Goal: Task Accomplishment & Management: Use online tool/utility

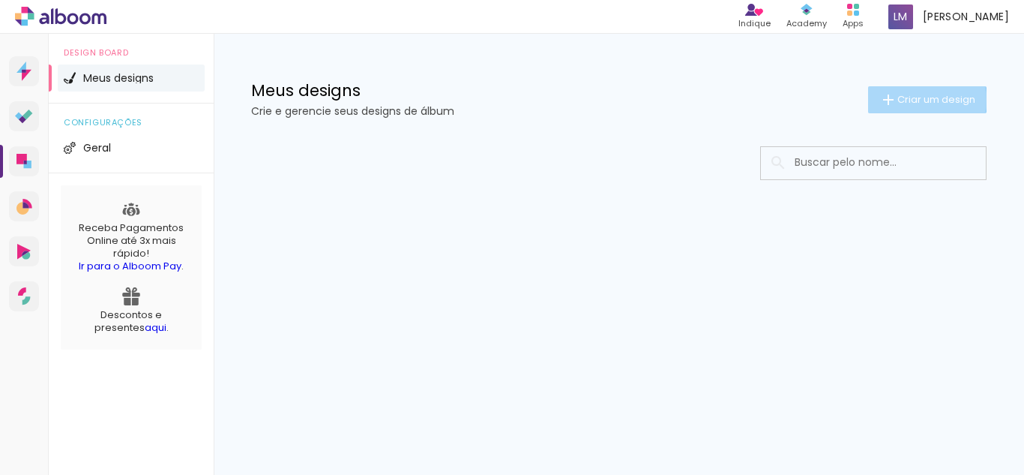
click at [916, 100] on span "Criar um design" at bounding box center [937, 99] width 78 height 10
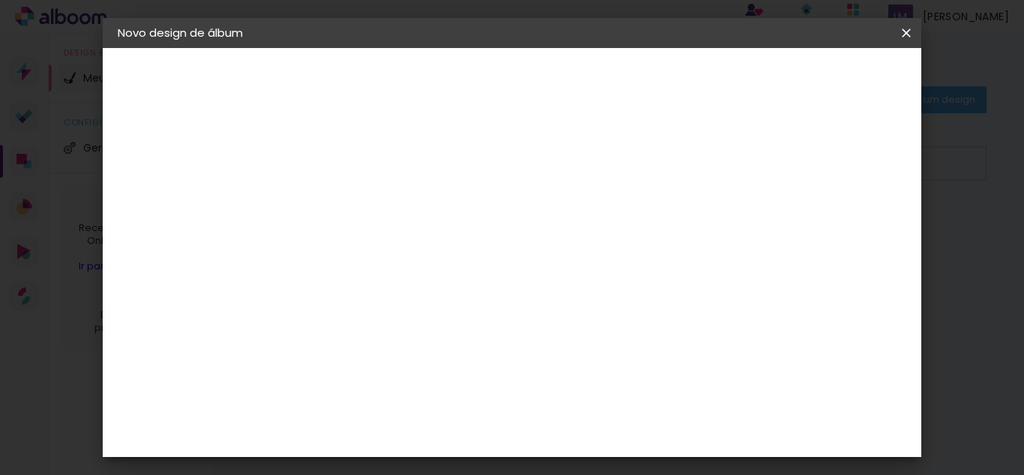
click at [363, 202] on input at bounding box center [363, 201] width 0 height 23
type input "Maju 1 ano"
type paper-input "Maju 1 ano"
click at [0, 0] on slot "Avançar" at bounding box center [0, 0] width 0 height 0
click at [0, 0] on slot "Tamanho Livre" at bounding box center [0, 0] width 0 height 0
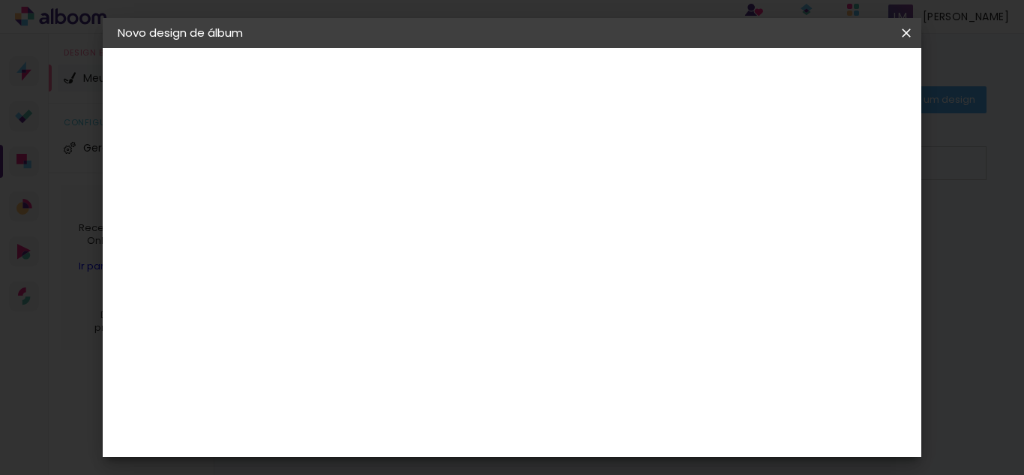
click at [0, 0] on slot "Tamanho Livre" at bounding box center [0, 0] width 0 height 0
click at [525, 224] on iron-icon at bounding box center [516, 228] width 18 height 18
click at [0, 0] on slot "Avançar" at bounding box center [0, 0] width 0 height 0
click at [486, 211] on span "30" at bounding box center [487, 214] width 25 height 22
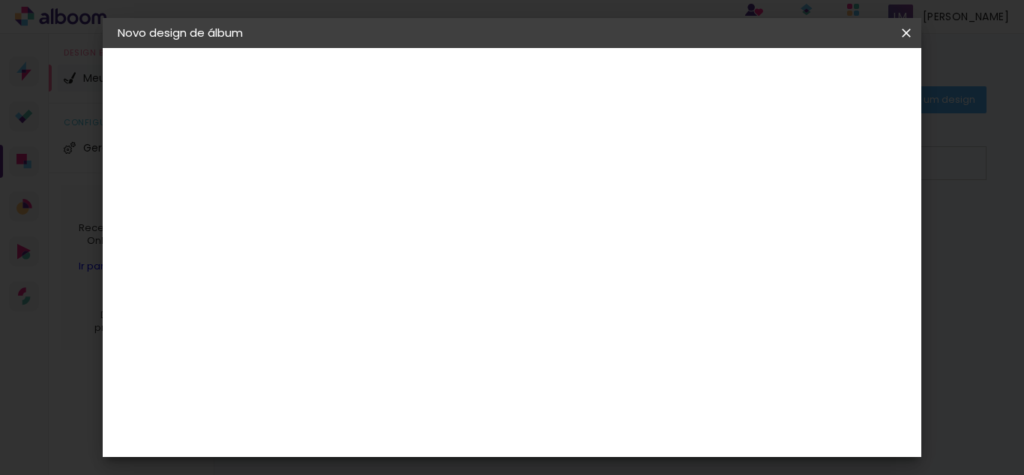
type input "1"
type paper-input "1"
click at [369, 154] on input "1" at bounding box center [353, 151] width 52 height 19
type input "2"
type paper-input "2"
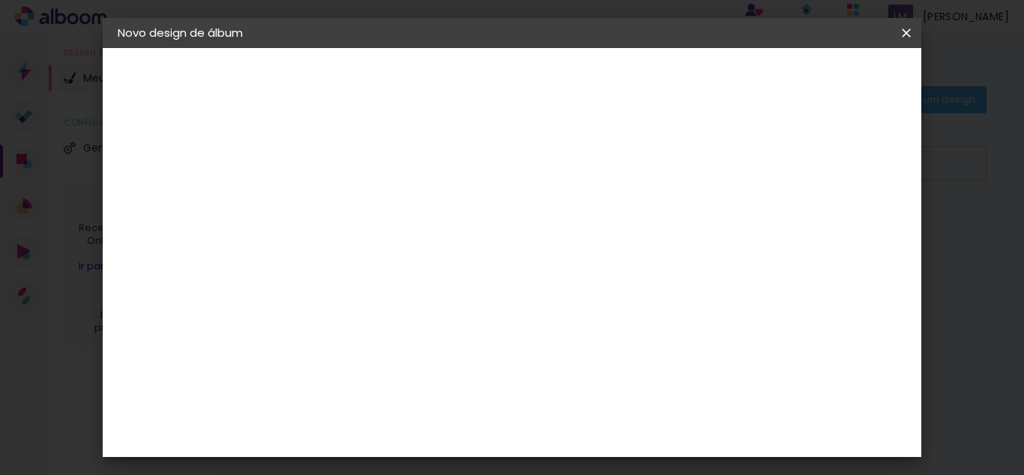
click at [373, 148] on input "2" at bounding box center [353, 151] width 52 height 19
click at [0, 0] on slot "Voltar" at bounding box center [0, 0] width 0 height 0
click at [397, 341] on div "3ZERO5" at bounding box center [374, 339] width 45 height 12
click at [643, 71] on paper-button "Avançar" at bounding box center [606, 79] width 73 height 25
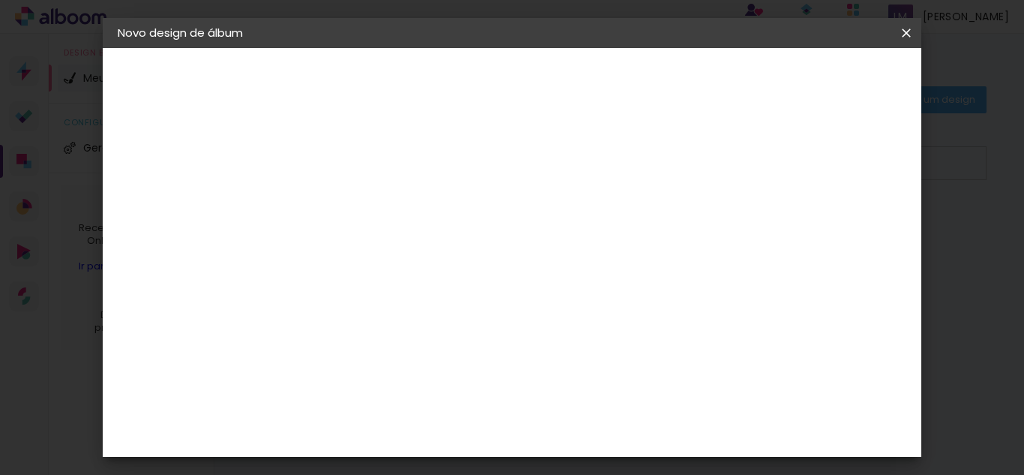
click at [421, 250] on input "text" at bounding box center [392, 261] width 58 height 23
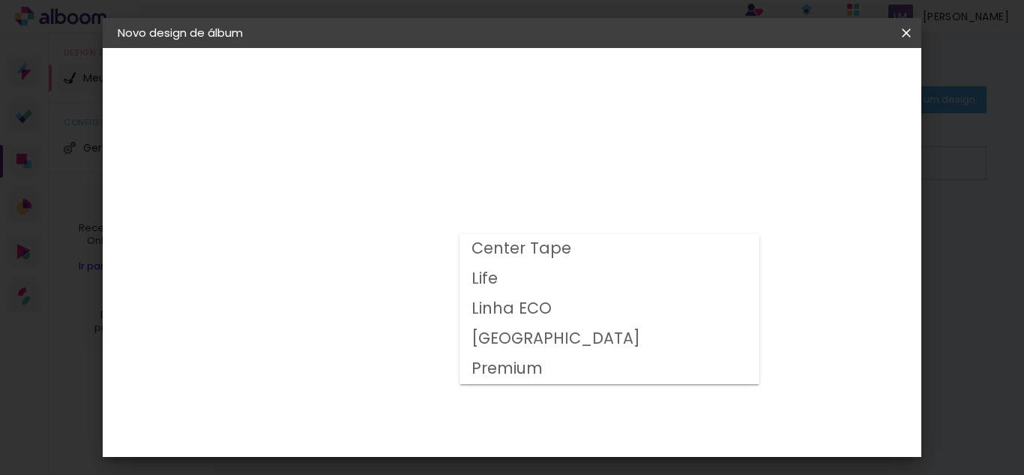
click at [482, 160] on div "Opções disponíveis Center Tape Life Linha ECO Milano Premium Tamanho Escolha o …" at bounding box center [401, 285] width 162 height 280
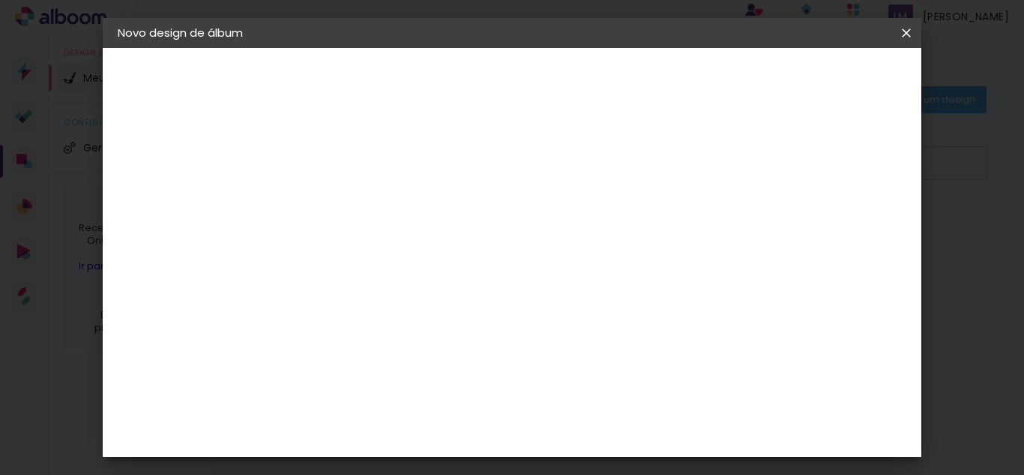
click at [454, 88] on paper-button "Voltar" at bounding box center [424, 79] width 61 height 25
click at [630, 238] on paper-item "Tamanho Livre" at bounding box center [571, 227] width 144 height 33
click at [525, 219] on iron-icon at bounding box center [516, 228] width 18 height 18
click at [0, 0] on slot "Avançar" at bounding box center [0, 0] width 0 height 0
click at [502, 235] on span "cm" at bounding box center [508, 234] width 18 height 22
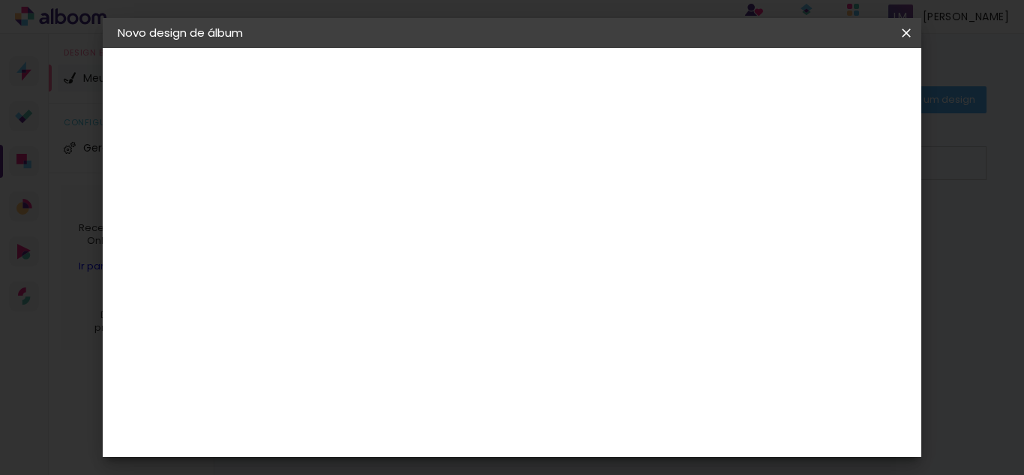
click at [502, 235] on span "cm" at bounding box center [508, 234] width 18 height 22
click at [482, 236] on span "30" at bounding box center [487, 234] width 25 height 22
click at [525, 205] on div "30 cm" at bounding box center [496, 207] width 217 height 37
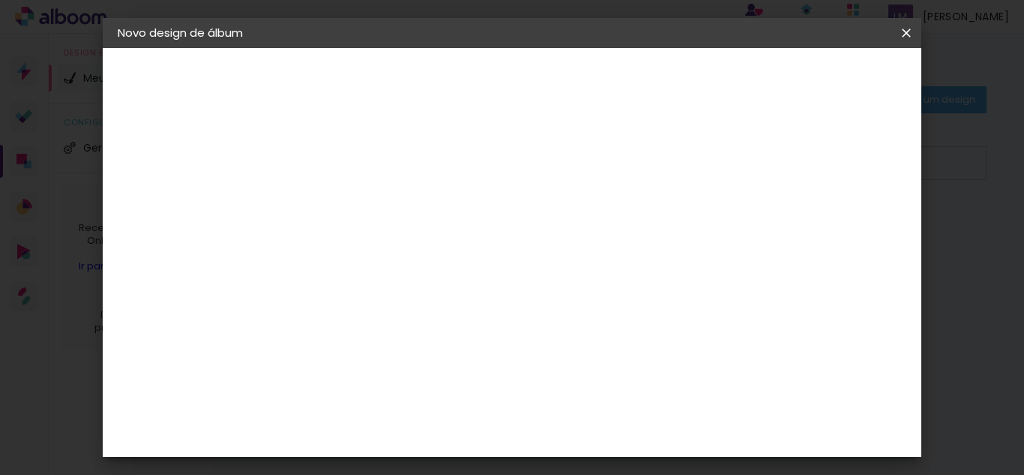
click at [813, 85] on span "Iniciar design" at bounding box center [779, 79] width 68 height 10
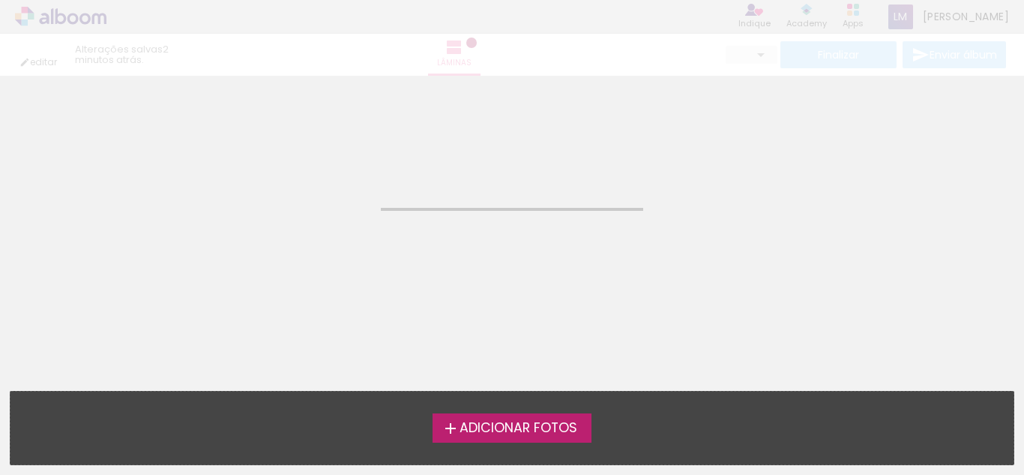
click at [549, 435] on span "Adicionar Fotos" at bounding box center [519, 427] width 118 height 13
click at [0, 0] on input "file" at bounding box center [0, 0] width 0 height 0
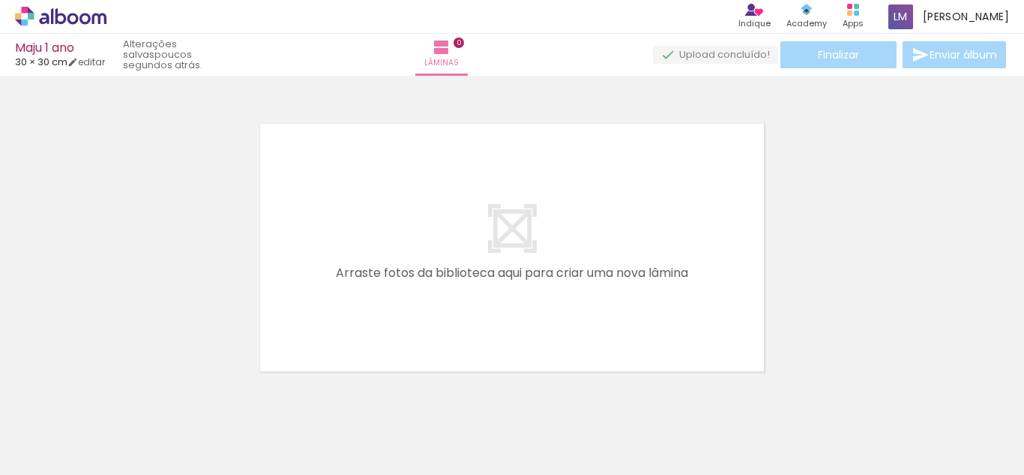
scroll to position [19, 0]
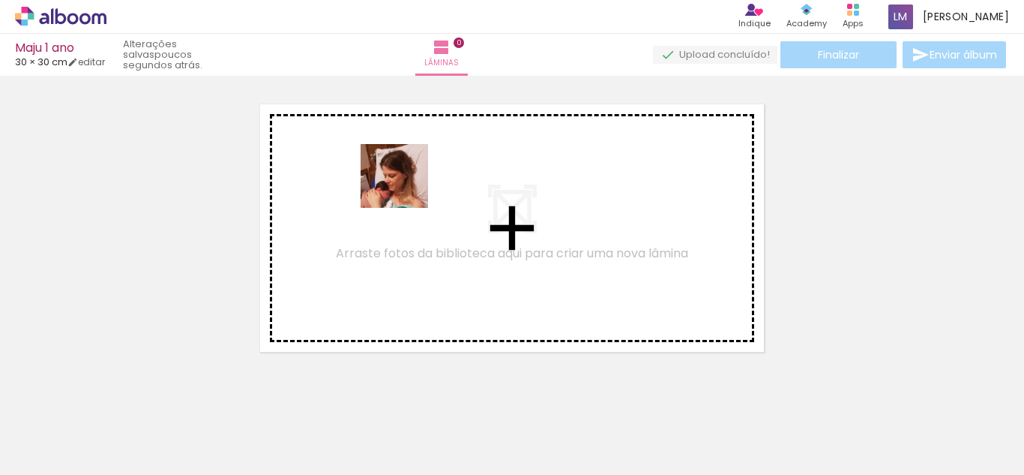
drag, startPoint x: 154, startPoint y: 421, endPoint x: 406, endPoint y: 189, distance: 342.3
click at [406, 189] on quentale-workspace at bounding box center [512, 237] width 1024 height 475
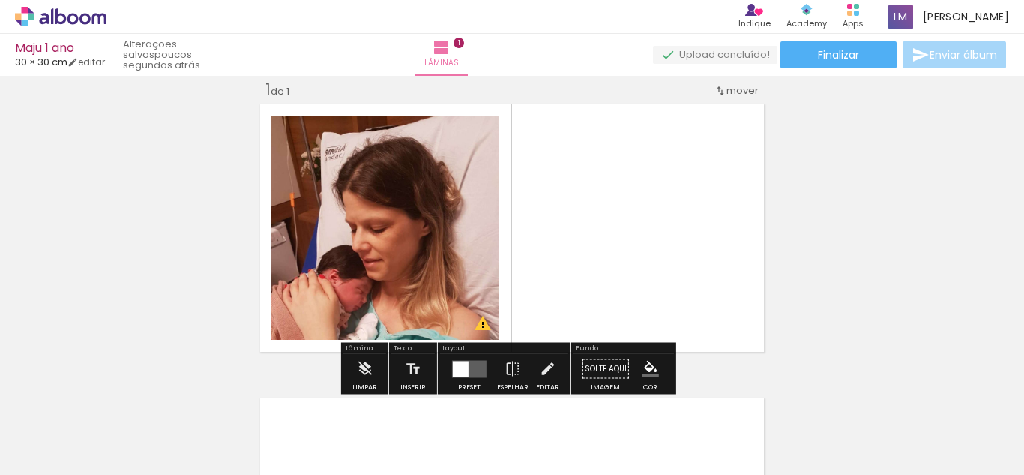
click at [416, 141] on div "Largura Cor" at bounding box center [424, 131] width 27 height 22
click at [420, 130] on div at bounding box center [424, 131] width 18 height 15
click at [0, 0] on slot "P&B" at bounding box center [0, 0] width 0 height 0
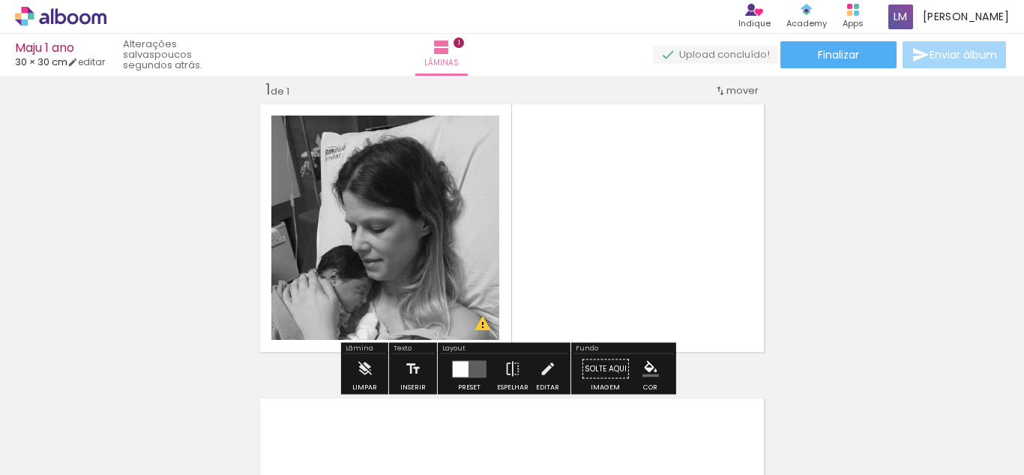
click at [0, 0] on slot "P&B" at bounding box center [0, 0] width 0 height 0
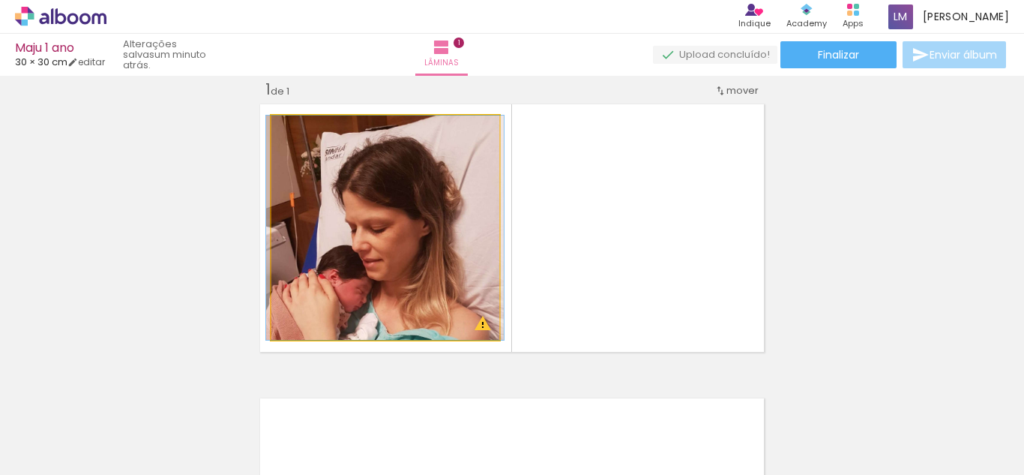
click at [454, 225] on quentale-photo at bounding box center [385, 227] width 228 height 224
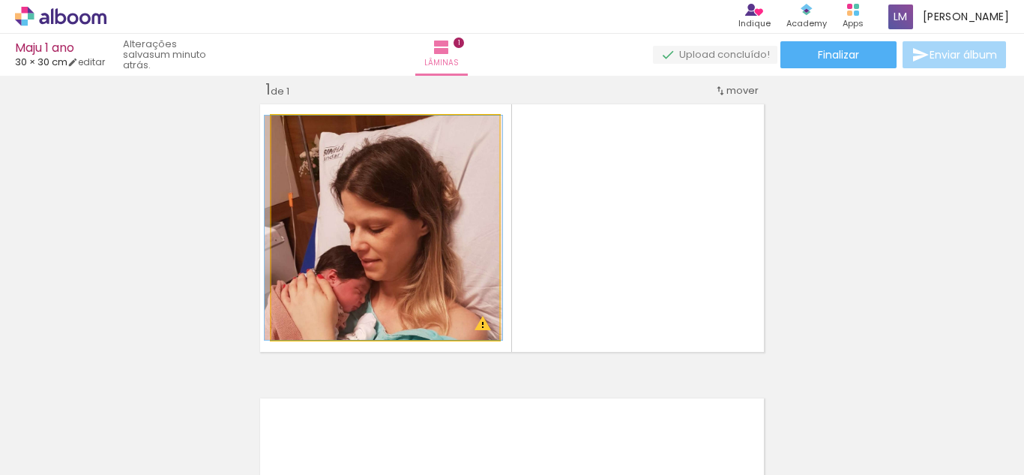
drag, startPoint x: 489, startPoint y: 337, endPoint x: 487, endPoint y: 320, distance: 16.6
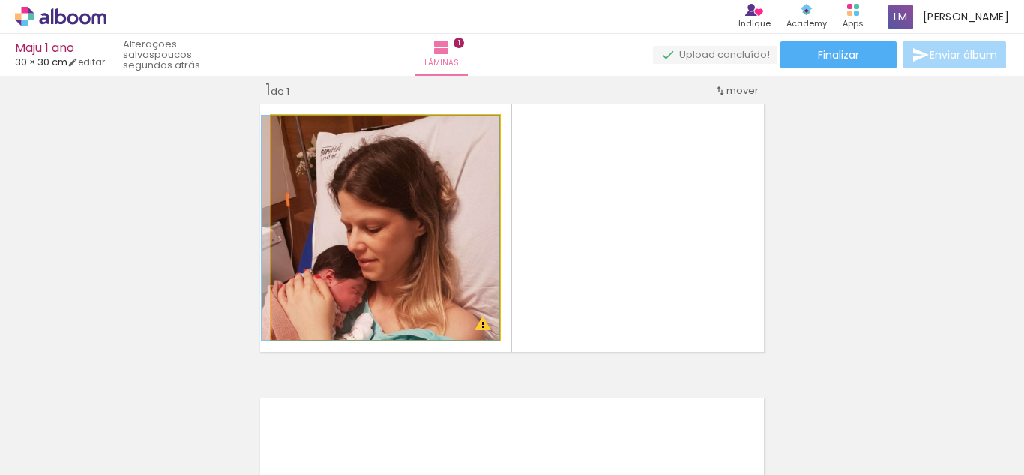
drag, startPoint x: 490, startPoint y: 130, endPoint x: 469, endPoint y: 162, distance: 38.5
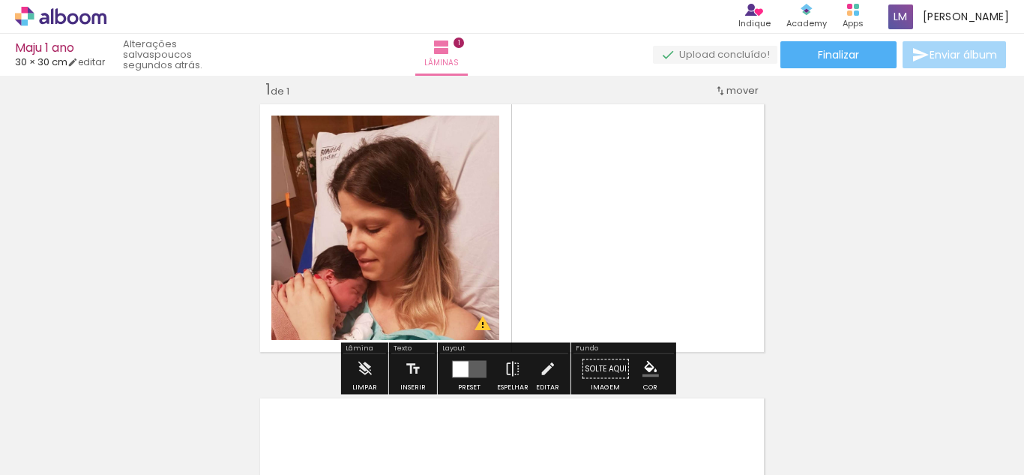
click at [736, 89] on span "mover" at bounding box center [743, 90] width 32 height 14
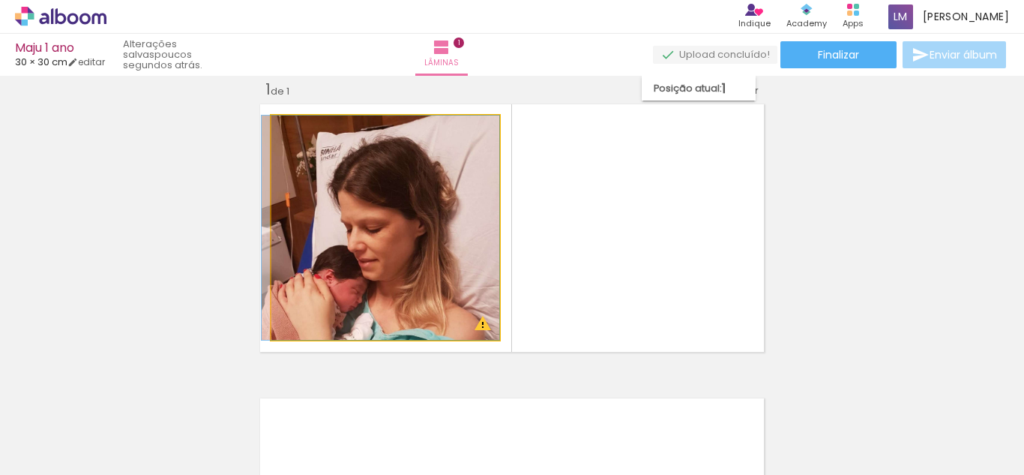
drag, startPoint x: 481, startPoint y: 124, endPoint x: 450, endPoint y: 193, distance: 75.8
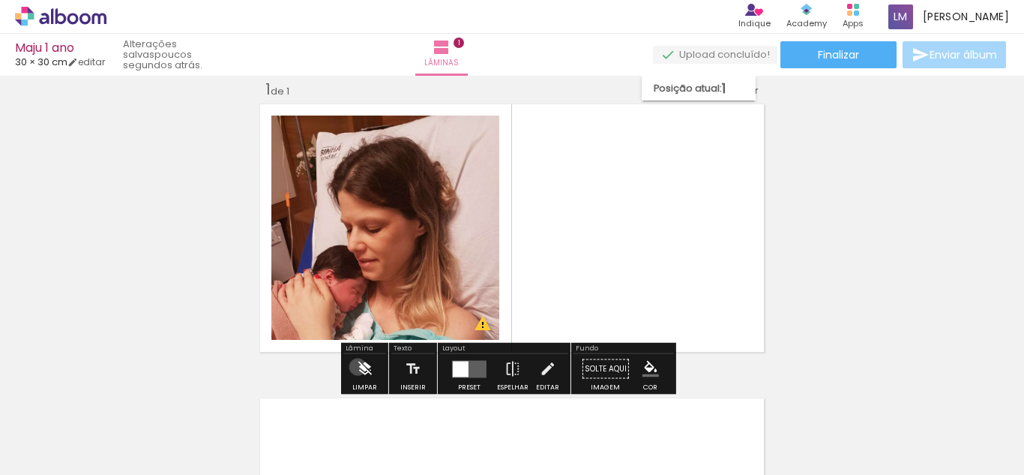
click at [358, 367] on iron-icon at bounding box center [364, 369] width 16 height 30
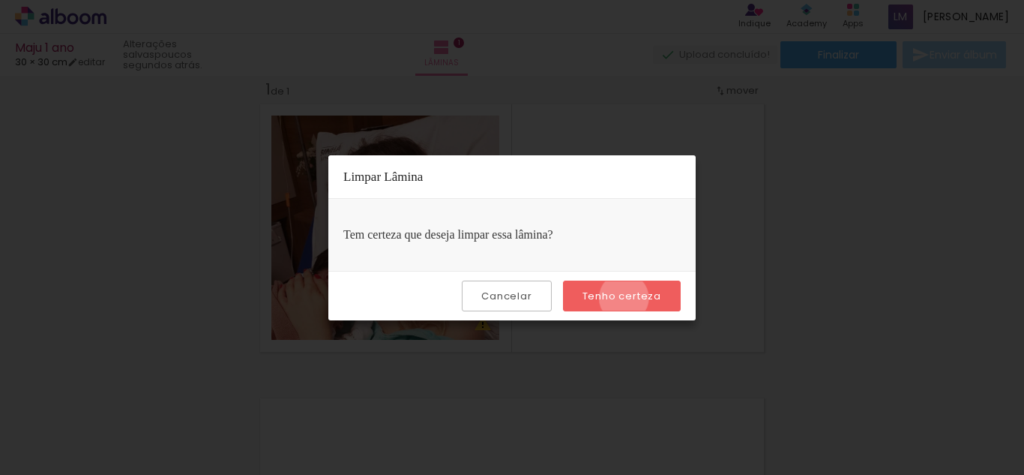
click at [0, 0] on slot "Tenho certeza" at bounding box center [0, 0] width 0 height 0
click at [0, 0] on slot "Cancelar" at bounding box center [0, 0] width 0 height 0
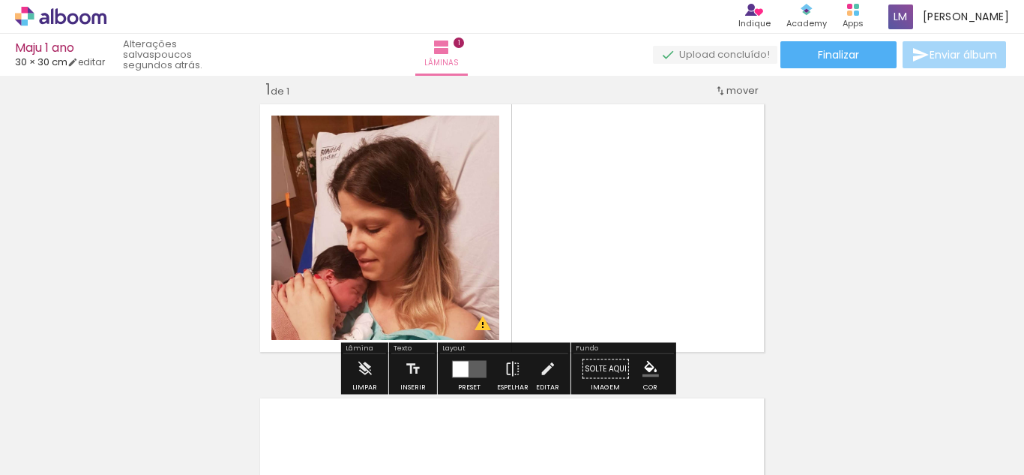
click at [374, 259] on quentale-photo at bounding box center [385, 227] width 228 height 224
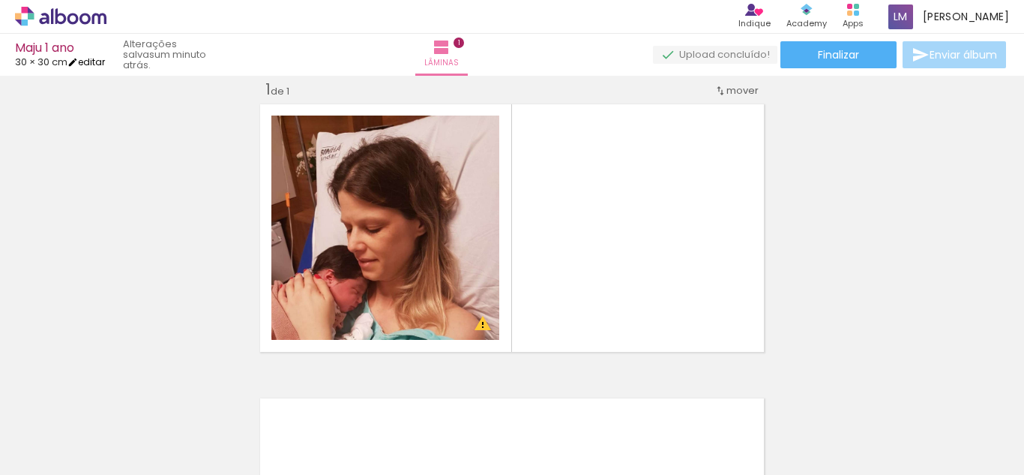
click at [100, 58] on link "editar" at bounding box center [85, 61] width 37 height 13
type input "30"
type input "60"
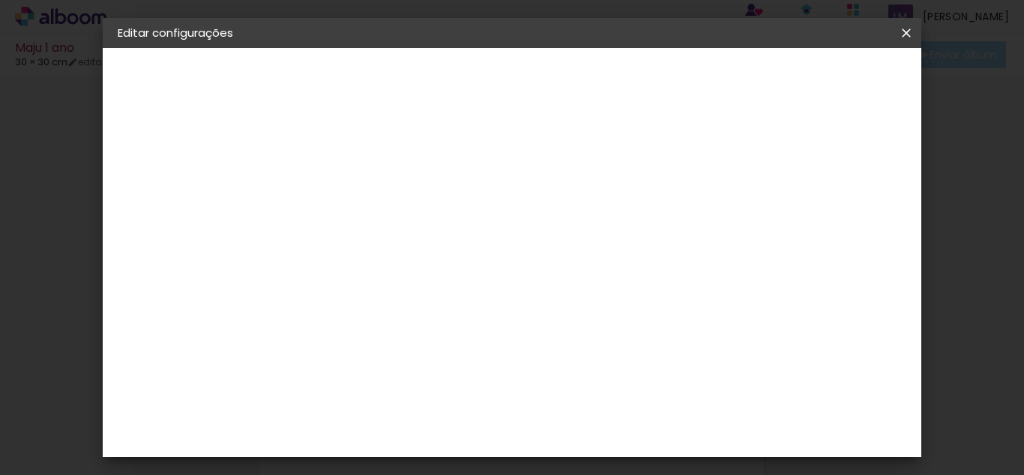
type input "1"
type paper-input "1"
click at [374, 178] on input "1" at bounding box center [353, 172] width 52 height 19
type input "0"
type paper-input "0"
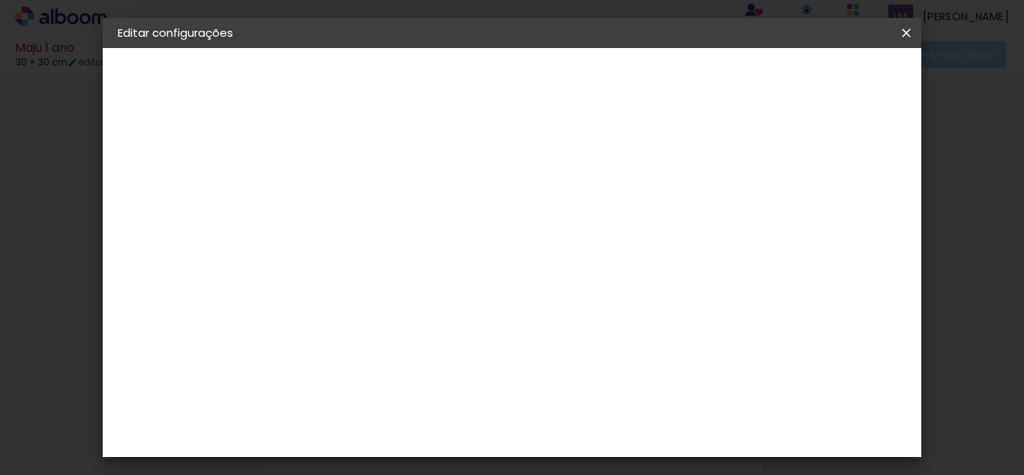
click at [374, 178] on input "0" at bounding box center [353, 172] width 52 height 19
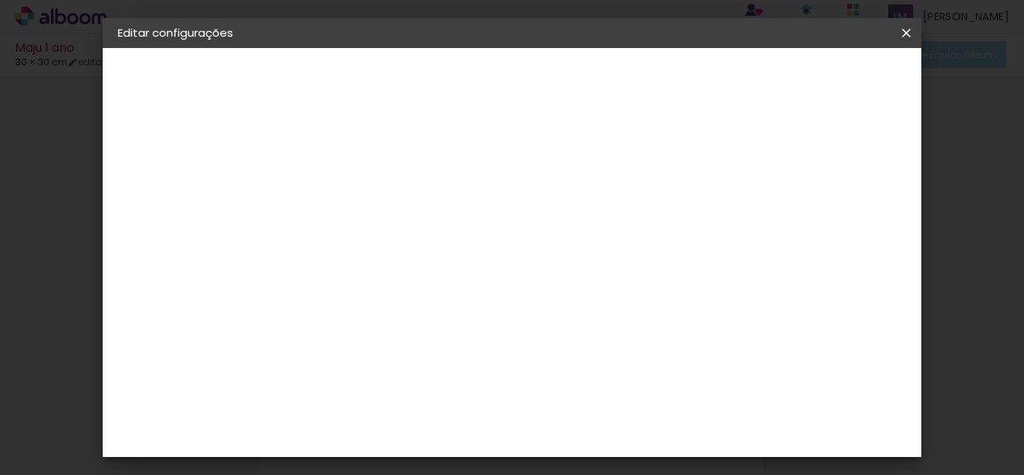
click at [374, 178] on input "0" at bounding box center [353, 172] width 52 height 19
drag, startPoint x: 374, startPoint y: 178, endPoint x: 371, endPoint y: 167, distance: 11.6
type input "15"
type paper-input "15"
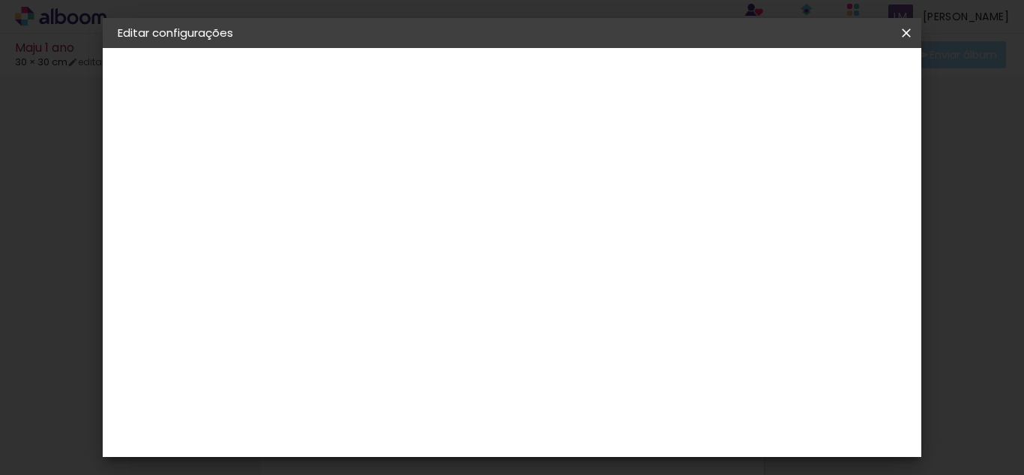
click at [371, 167] on input "15" at bounding box center [353, 172] width 52 height 19
type input "14"
type paper-input "14"
click at [369, 178] on input "14" at bounding box center [353, 172] width 52 height 19
type input "13"
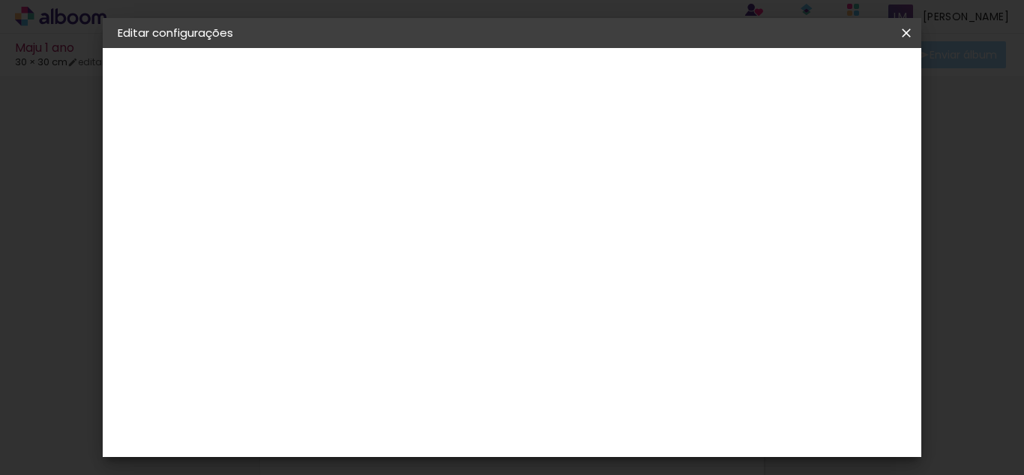
type paper-input "13"
click at [369, 178] on input "13" at bounding box center [353, 172] width 52 height 19
type input "12"
type paper-input "12"
click at [369, 178] on input "12" at bounding box center [353, 172] width 52 height 19
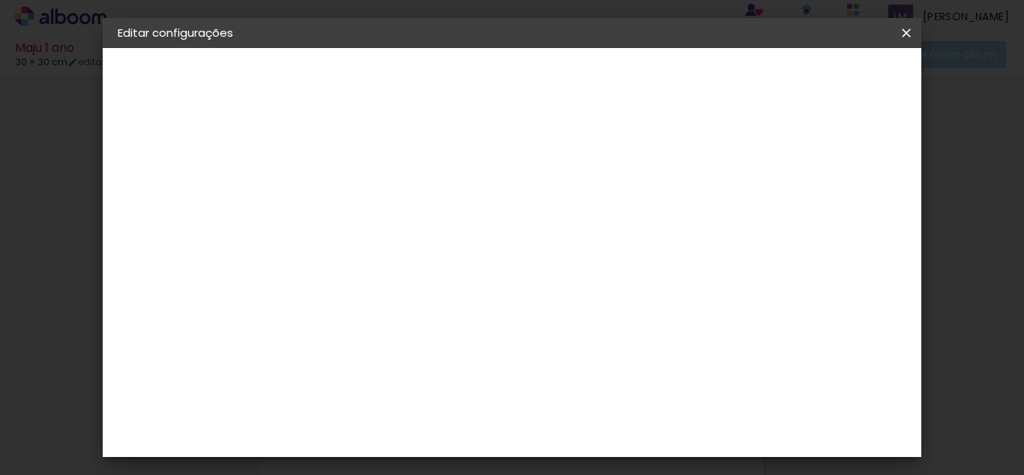
type input "11"
type paper-input "11"
click at [369, 178] on input "11" at bounding box center [353, 172] width 52 height 19
type input "10"
type paper-input "10"
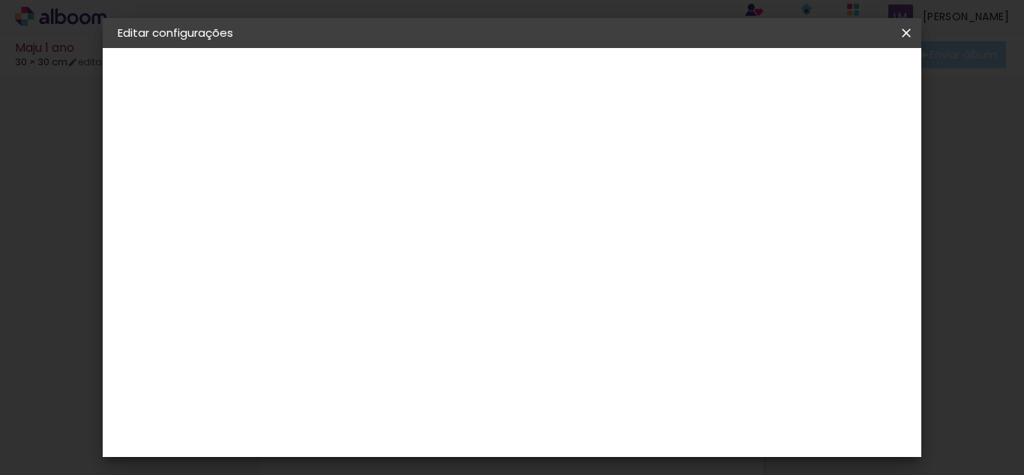
click at [369, 178] on input "10" at bounding box center [353, 172] width 52 height 19
type input "9"
type paper-input "9"
click at [369, 178] on input "9" at bounding box center [353, 172] width 52 height 19
type input "8"
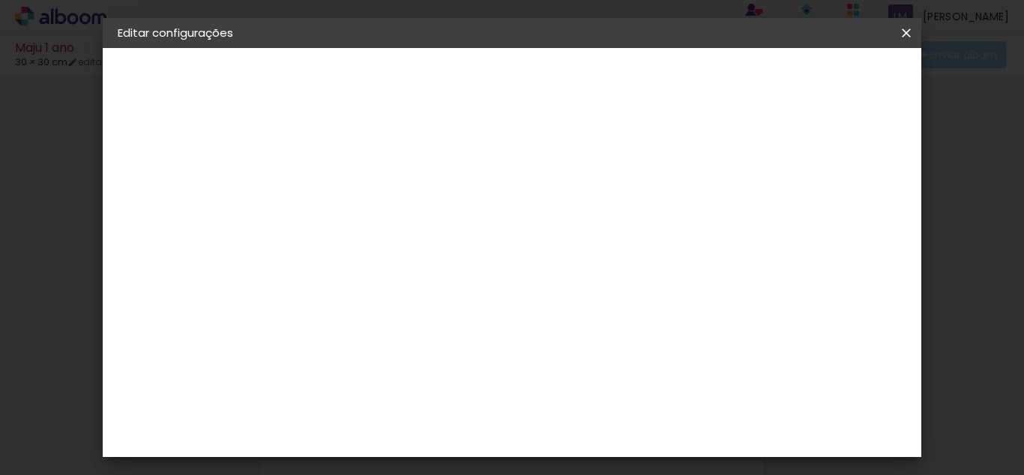
type paper-input "8"
click at [369, 178] on input "8" at bounding box center [353, 172] width 52 height 19
type input "7"
type paper-input "7"
click at [369, 178] on input "7" at bounding box center [353, 172] width 52 height 19
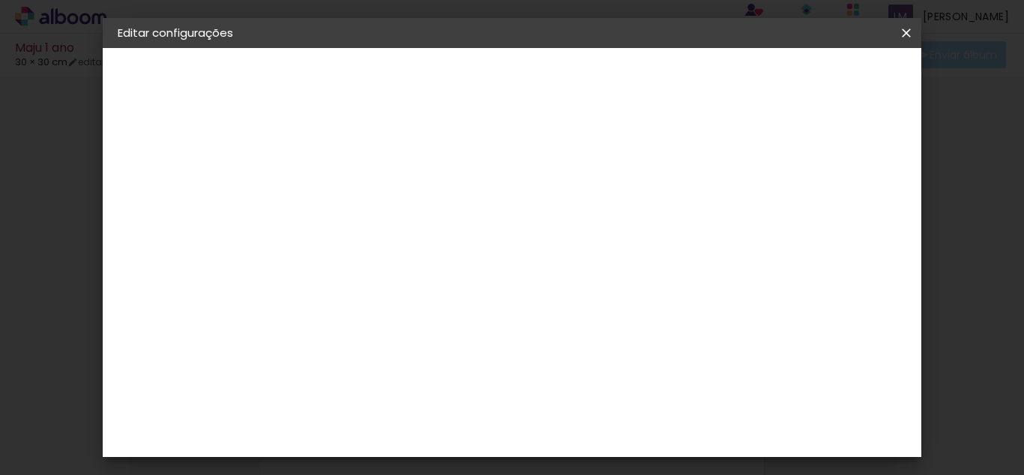
type input "6"
type paper-input "6"
click at [369, 178] on input "6" at bounding box center [353, 172] width 52 height 19
type input "5"
type paper-input "5"
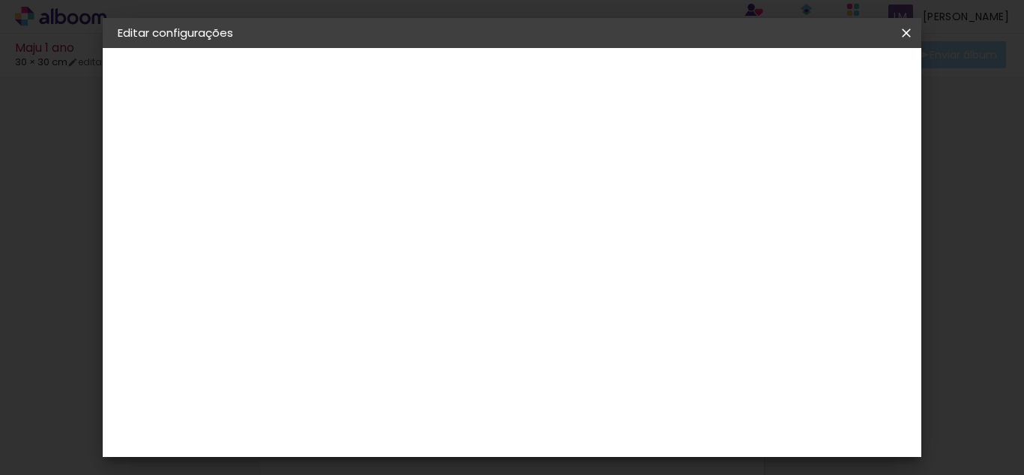
click at [369, 178] on input "5" at bounding box center [353, 172] width 52 height 19
click at [607, 451] on input "60" at bounding box center [595, 446] width 39 height 22
type input "40"
type paper-input "40"
click at [468, 339] on input "30" at bounding box center [455, 336] width 39 height 22
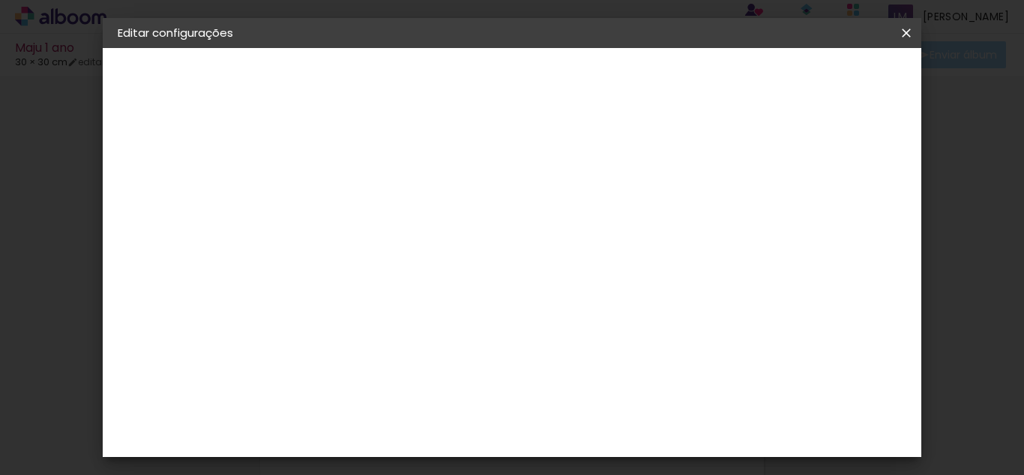
type input "3"
type input "19,5"
type paper-input "19,5"
type input "1"
click at [607, 337] on input "40" at bounding box center [594, 342] width 39 height 22
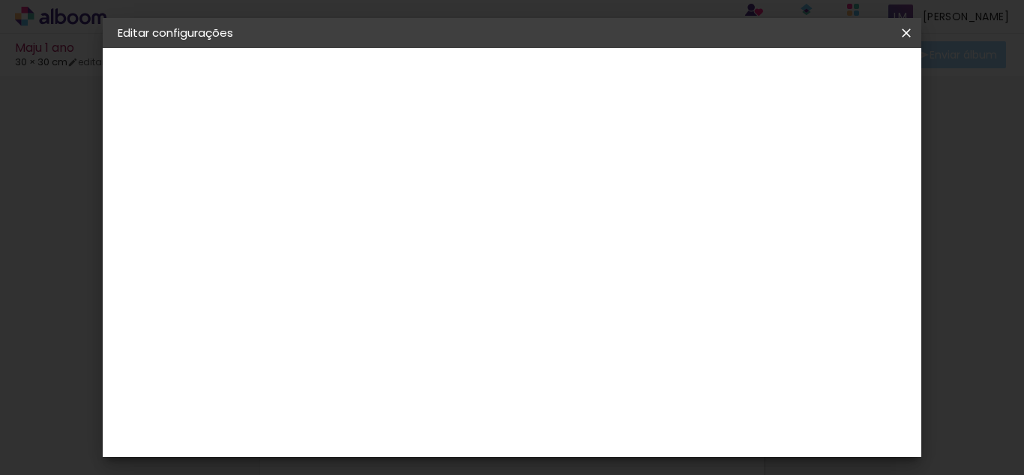
type input "4"
type input "39,5"
type paper-input "39,5"
click at [335, 280] on div "cm" at bounding box center [344, 284] width 18 height 22
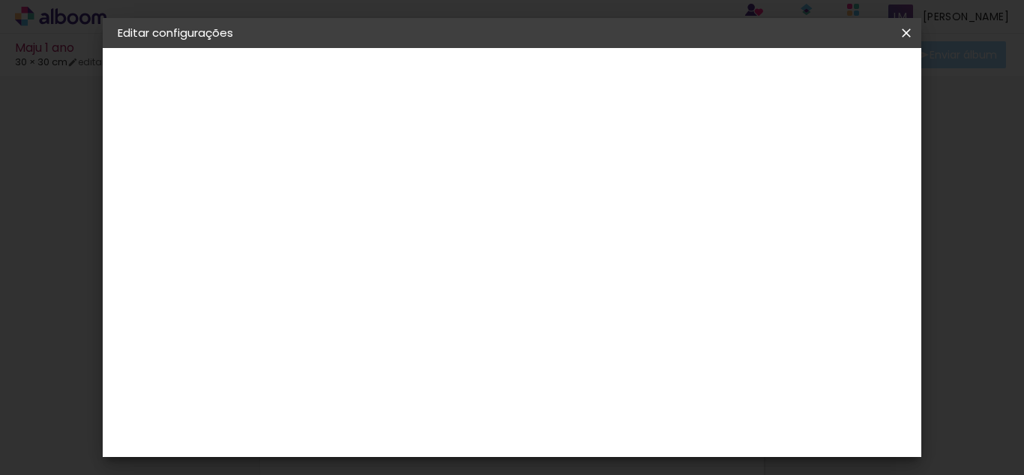
click at [502, 238] on span "19.75" at bounding box center [487, 234] width 43 height 22
click at [610, 341] on input "39,5" at bounding box center [594, 342] width 39 height 22
type input "3"
type input "40"
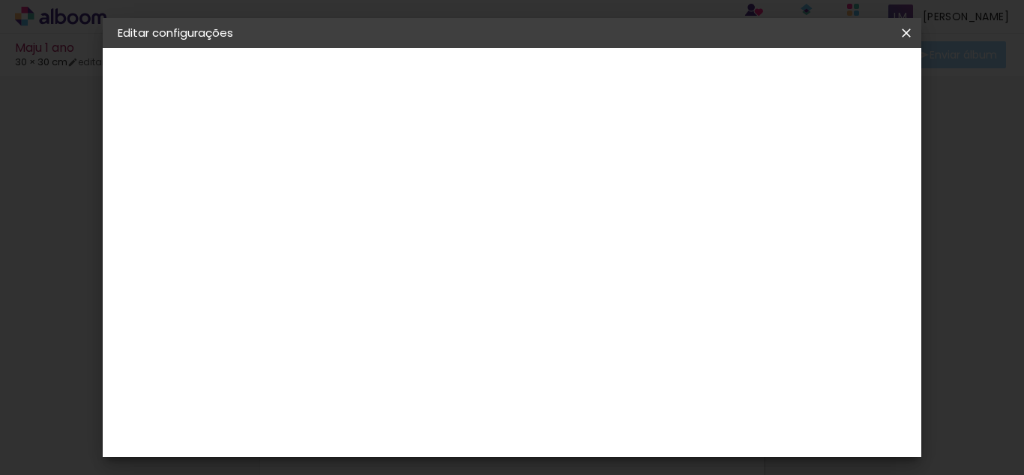
type paper-input "40"
click at [327, 284] on input at bounding box center [315, 284] width 39 height 22
type input "19,5"
type paper-input "19,5"
click at [608, 251] on div "20 cm cm cm mm A maioria das encadernadoras sugere 5mm de sangria." at bounding box center [475, 191] width 355 height 120
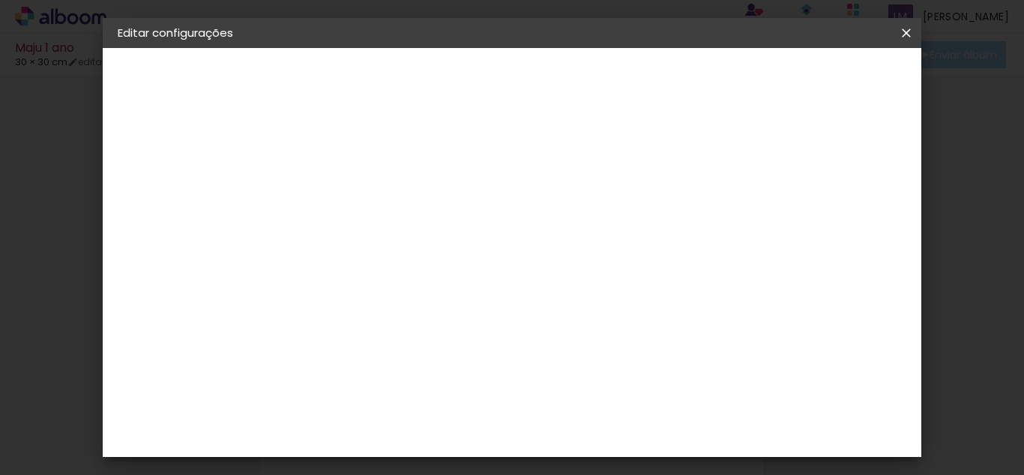
click at [615, 79] on span "Salvar configurações" at bounding box center [576, 84] width 76 height 21
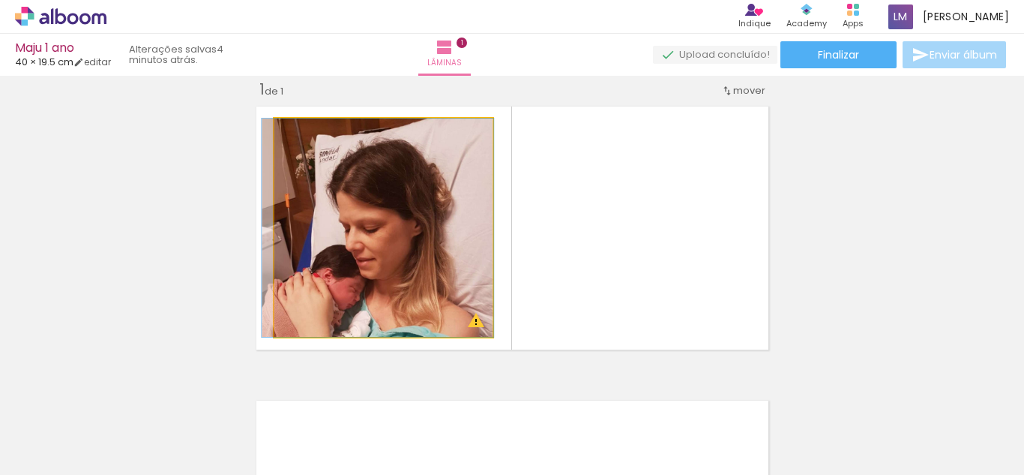
click at [394, 310] on quentale-photo at bounding box center [383, 227] width 218 height 218
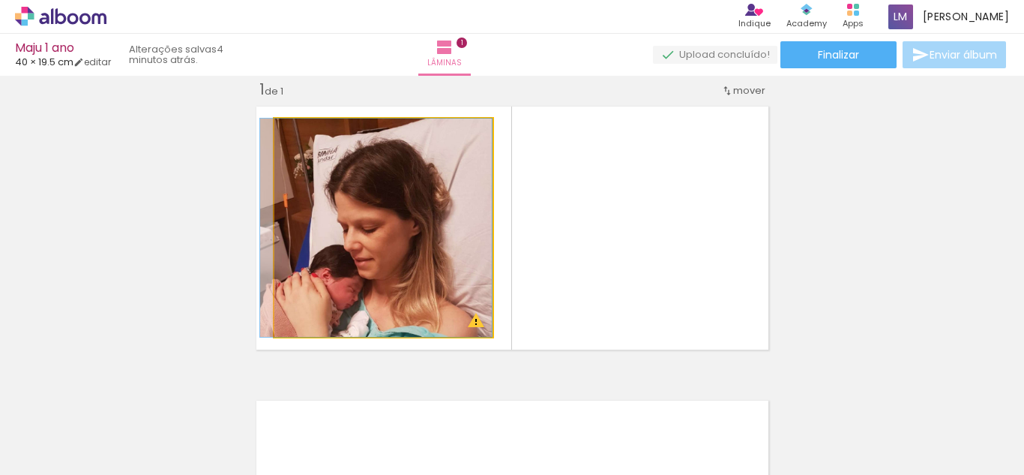
drag, startPoint x: 481, startPoint y: 334, endPoint x: 379, endPoint y: 314, distance: 103.1
drag, startPoint x: 485, startPoint y: 122, endPoint x: 472, endPoint y: 166, distance: 45.3
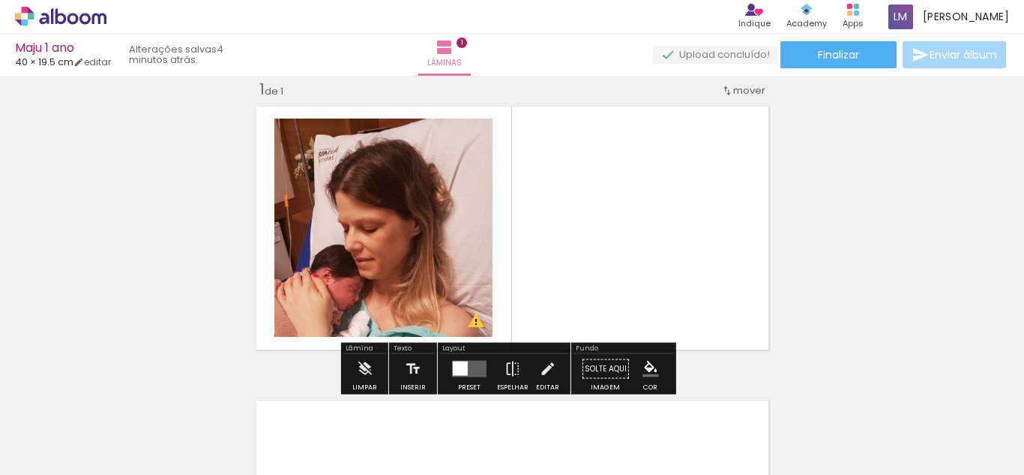
click at [450, 350] on div "Layout" at bounding box center [504, 349] width 128 height 9
click at [457, 364] on div at bounding box center [460, 368] width 15 height 14
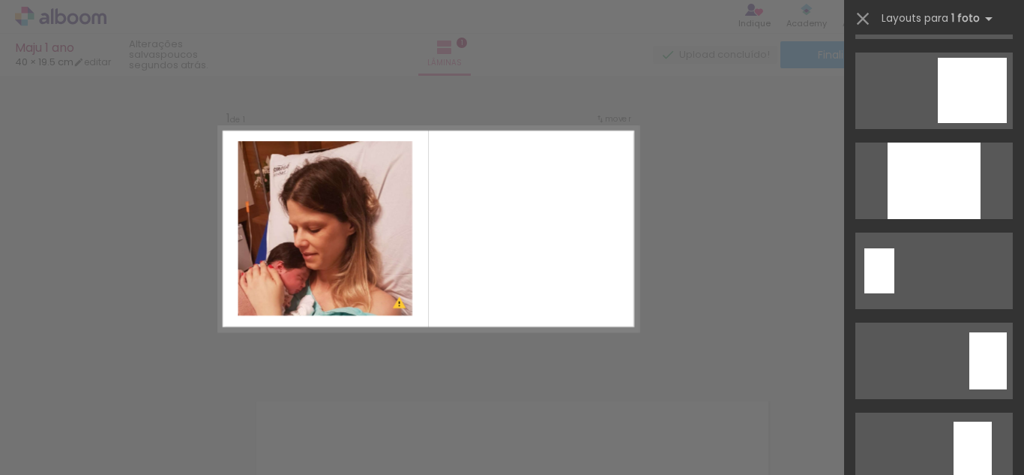
scroll to position [1118, 0]
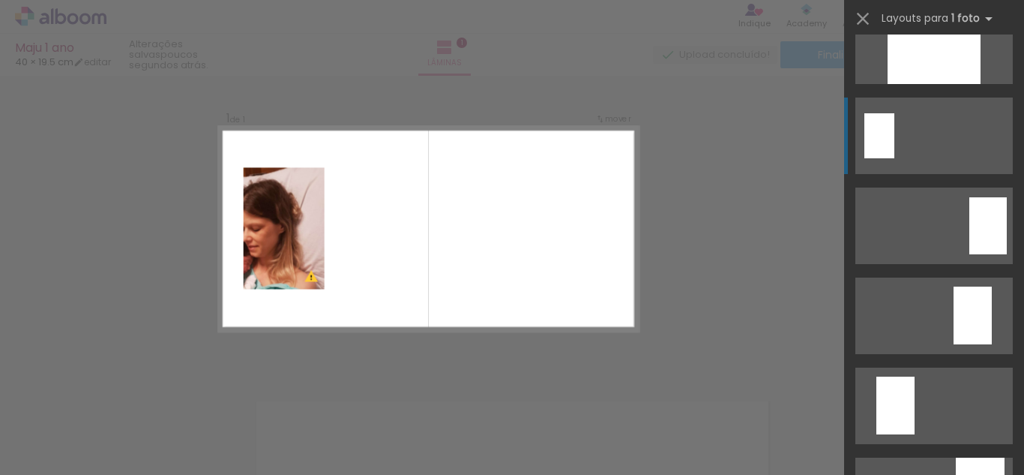
click at [865, 130] on div at bounding box center [880, 135] width 30 height 45
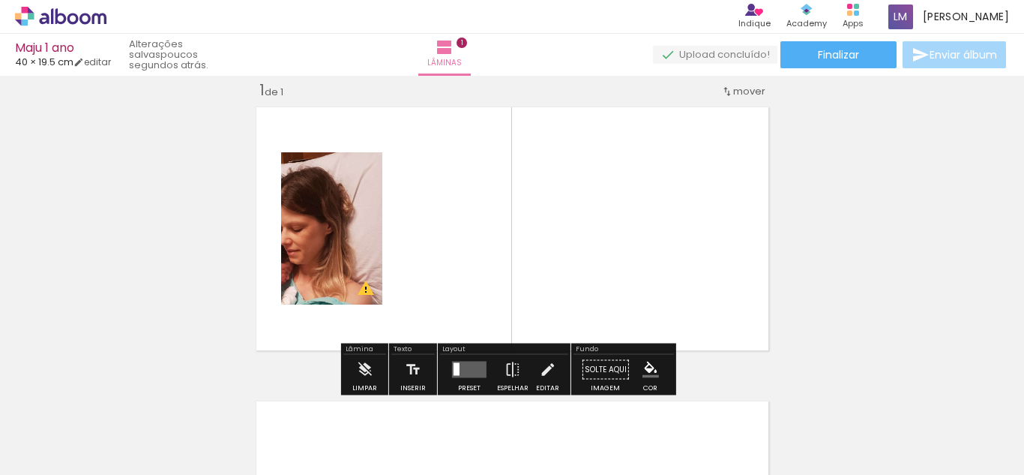
click at [305, 252] on quentale-photo at bounding box center [331, 228] width 101 height 152
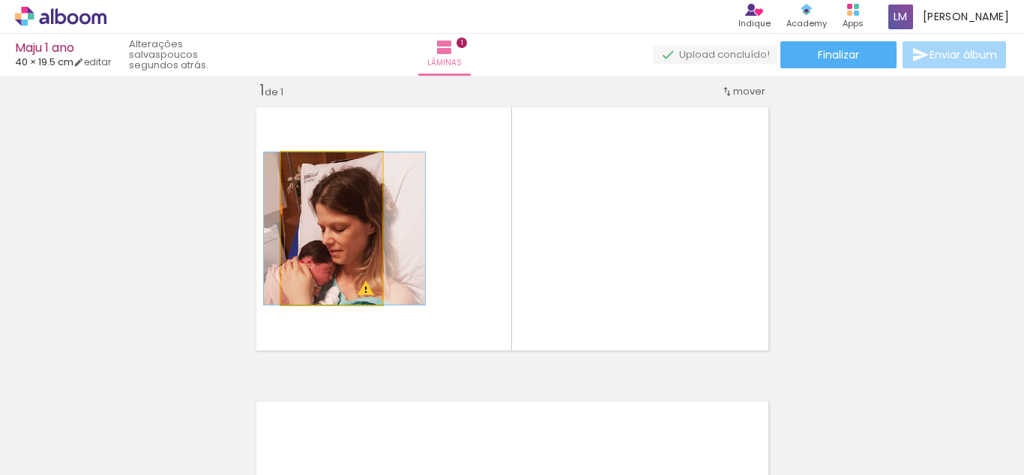
drag, startPoint x: 314, startPoint y: 252, endPoint x: 357, endPoint y: 256, distance: 43.0
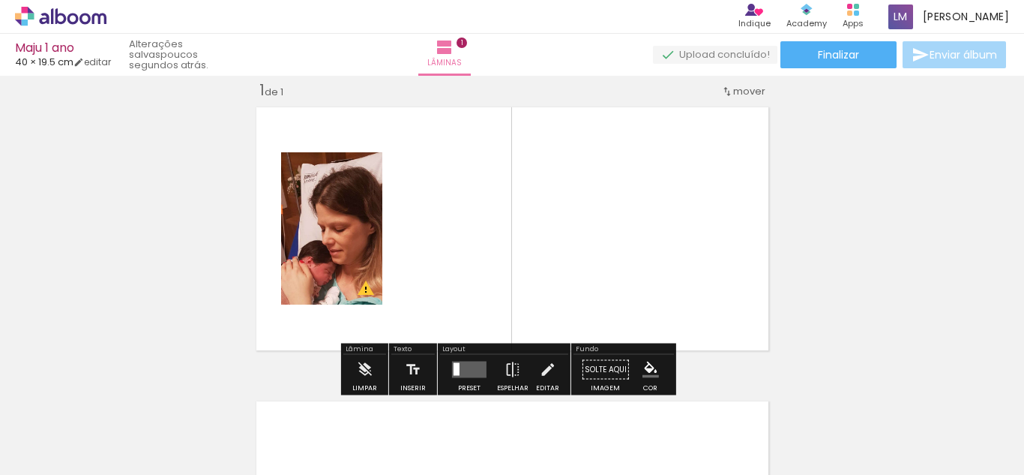
click at [743, 89] on span "mover" at bounding box center [749, 91] width 32 height 14
